Goal: Information Seeking & Learning: Learn about a topic

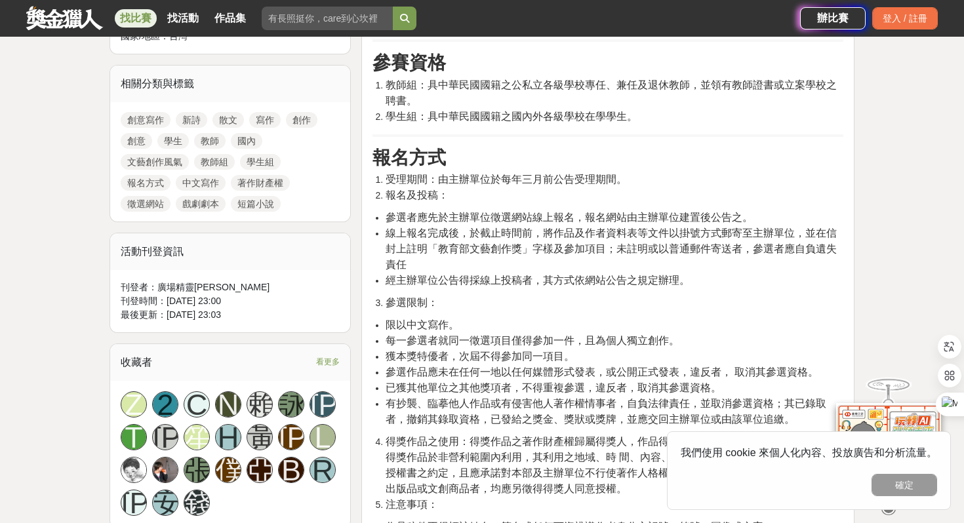
scroll to position [641, 0]
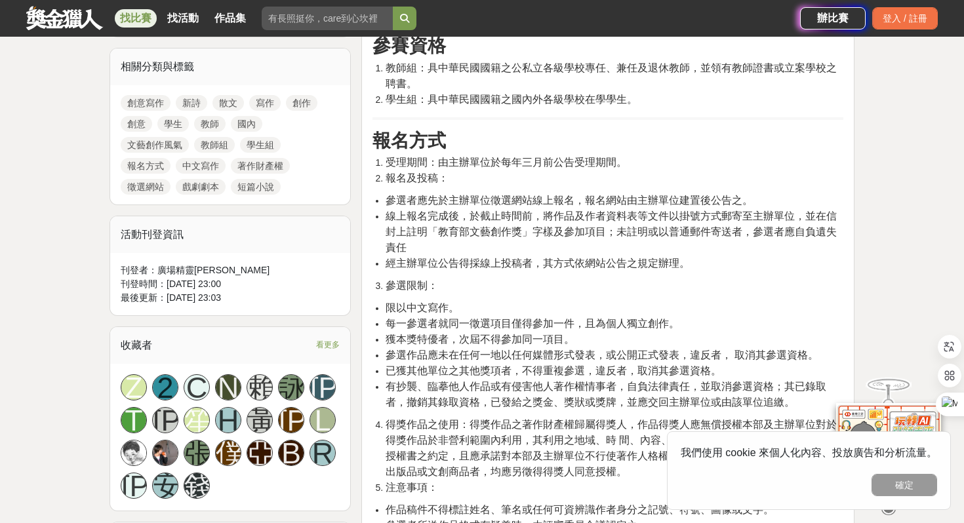
click at [575, 291] on li "參選限制：" at bounding box center [615, 286] width 458 height 16
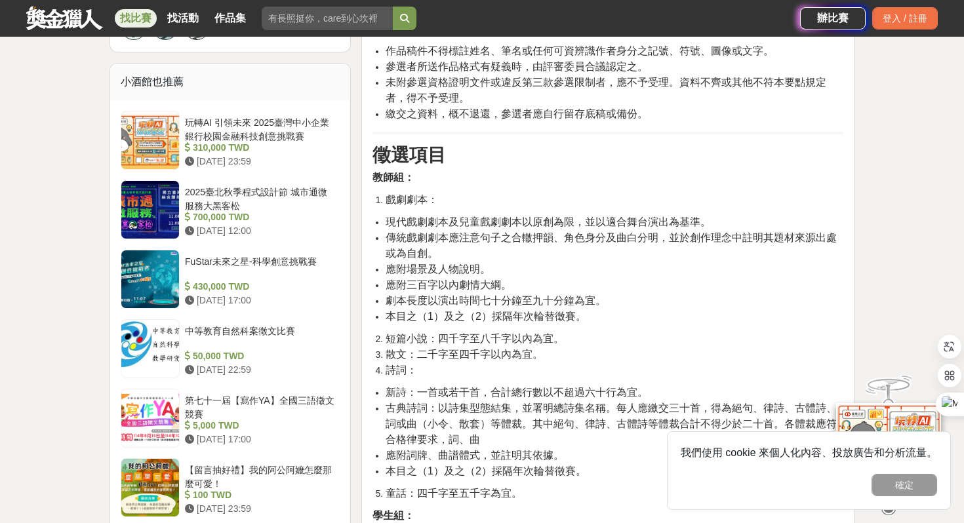
scroll to position [1152, 0]
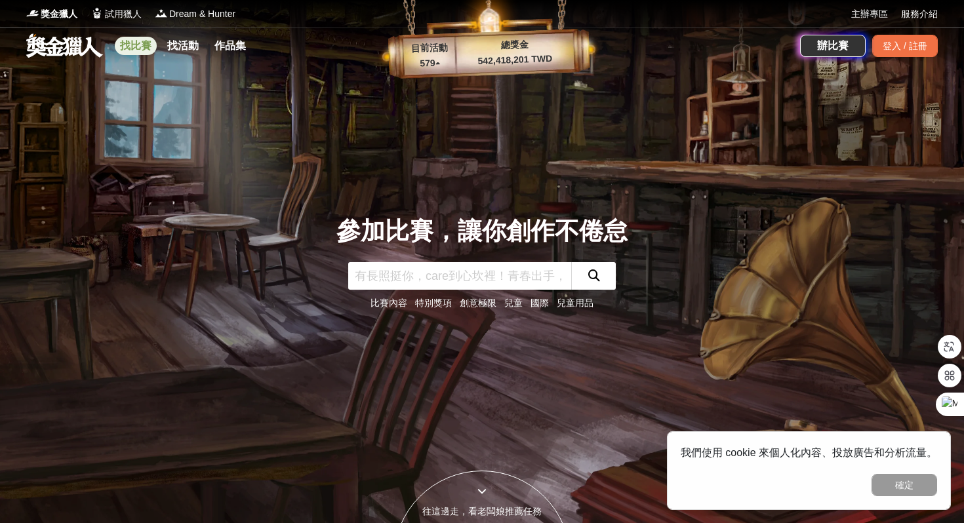
click at [142, 48] on link "找比賽" at bounding box center [136, 46] width 42 height 18
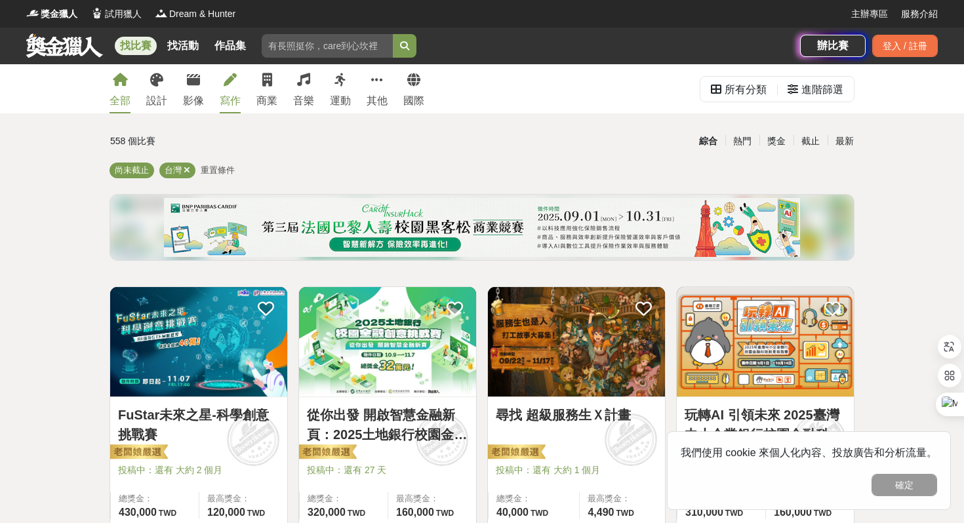
click at [235, 85] on icon at bounding box center [230, 79] width 13 height 13
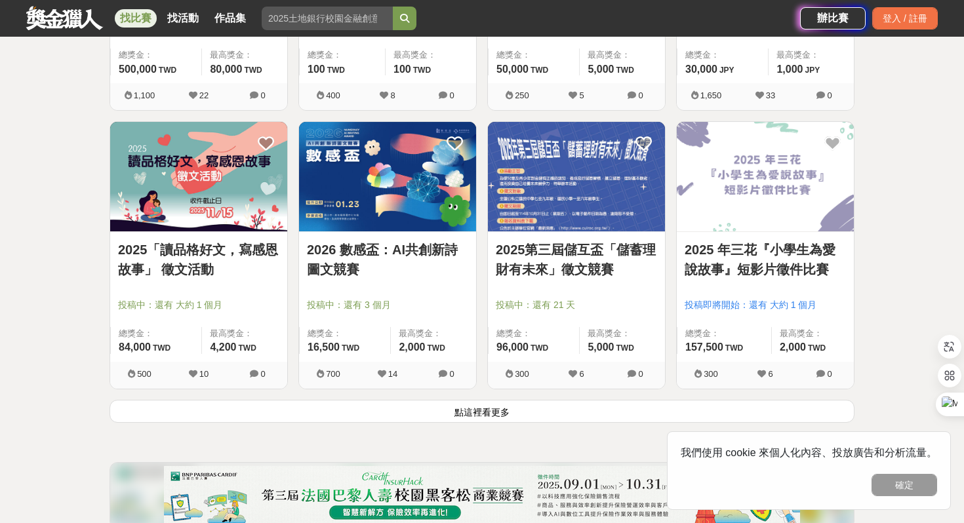
scroll to position [1560, 0]
